Goal: Navigation & Orientation: Find specific page/section

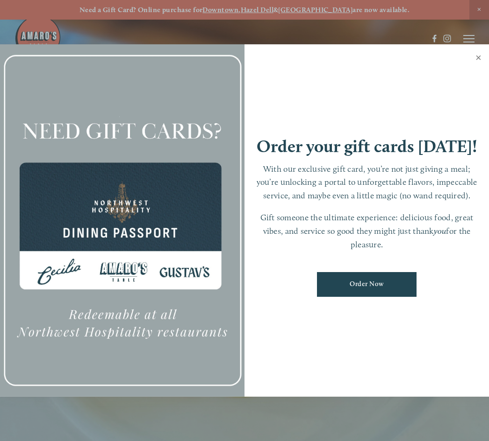
click at [485, 57] on link "Close" at bounding box center [478, 59] width 18 height 26
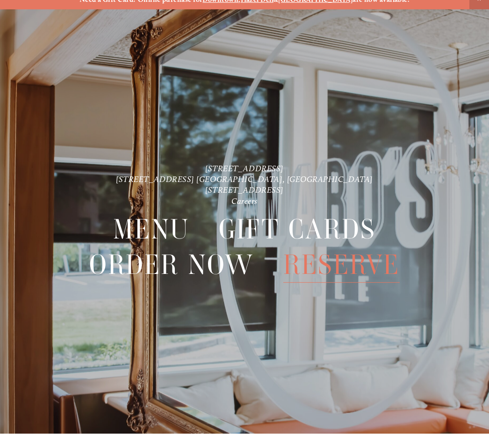
scroll to position [20, 0]
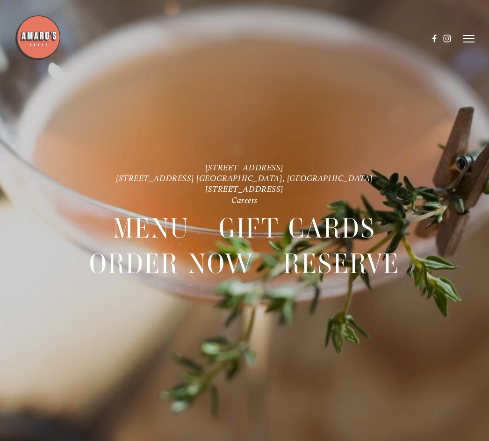
click at [468, 39] on line at bounding box center [468, 39] width 11 height 0
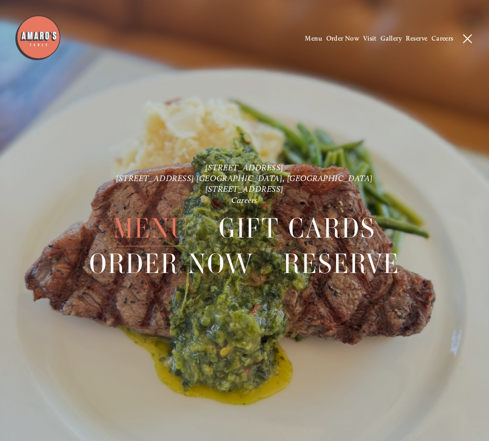
click at [162, 216] on span "Menu" at bounding box center [151, 228] width 76 height 36
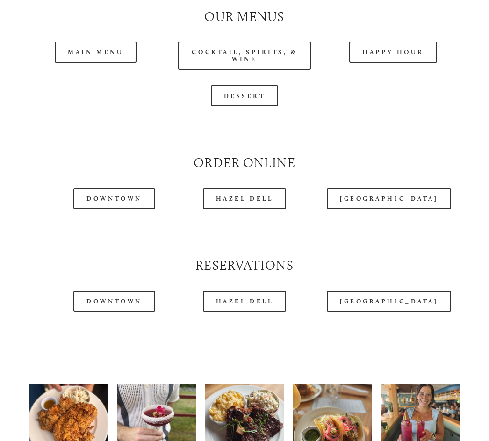
scroll to position [844, 0]
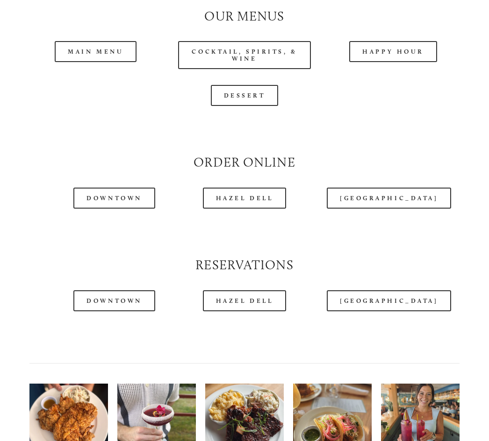
click at [400, 43] on header "Menu Order Now Visit Gallery 0" at bounding box center [243, 16] width 459 height 78
click at [100, 41] on header "Menu Order Now Visit Gallery 0" at bounding box center [243, 16] width 459 height 78
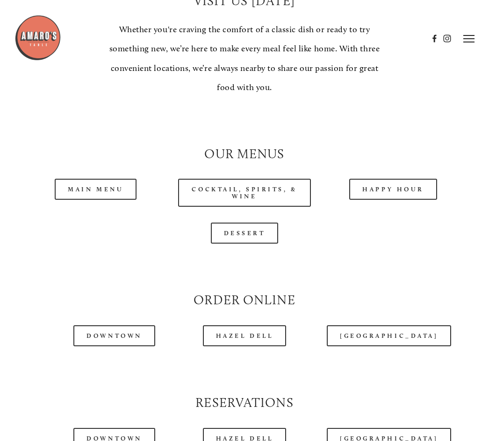
scroll to position [702, 0]
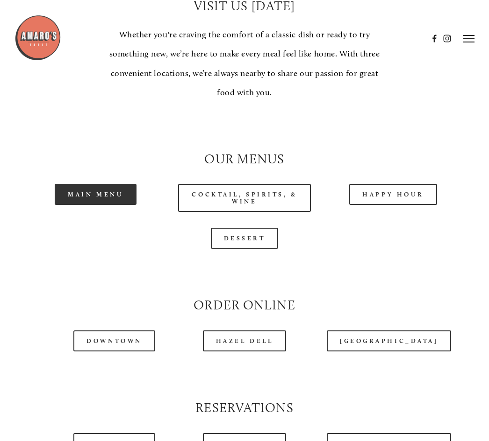
click at [99, 185] on link "Main Menu" at bounding box center [96, 194] width 82 height 21
